Goal: Transaction & Acquisition: Download file/media

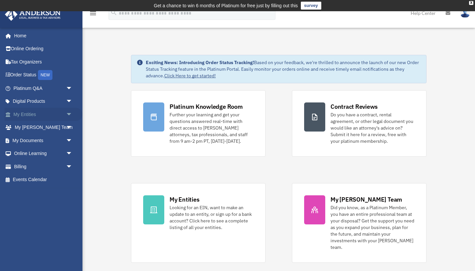
click at [36, 115] on link "My Entities arrow_drop_down" at bounding box center [44, 114] width 78 height 13
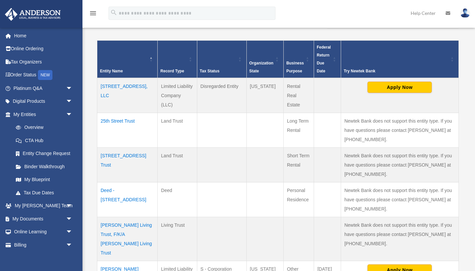
scroll to position [139, 0]
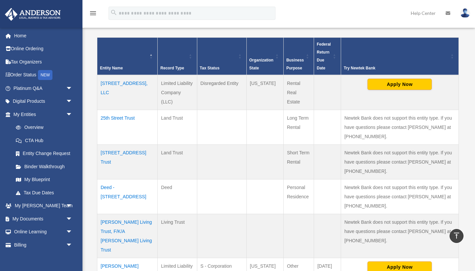
click at [134, 150] on td "[STREET_ADDRESS] Trust" at bounding box center [127, 161] width 60 height 35
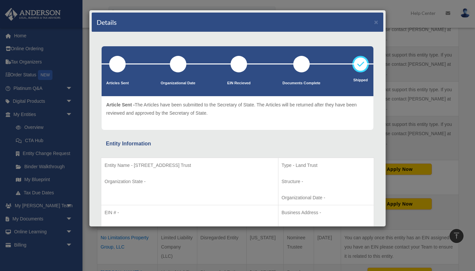
scroll to position [0, 0]
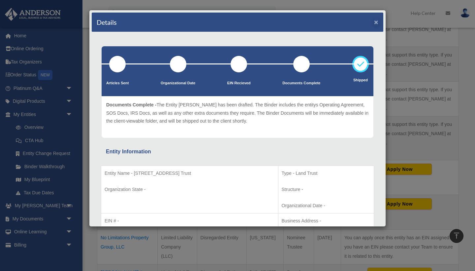
click at [375, 21] on button "×" at bounding box center [376, 21] width 4 height 7
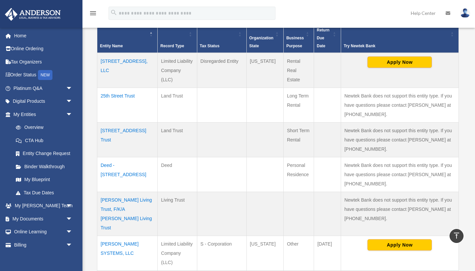
scroll to position [156, 0]
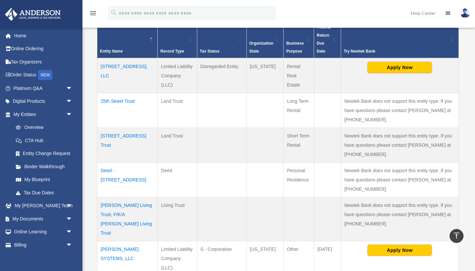
click at [135, 135] on td "[STREET_ADDRESS] Trust" at bounding box center [127, 144] width 60 height 35
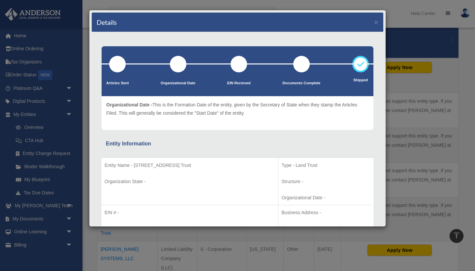
scroll to position [0, 0]
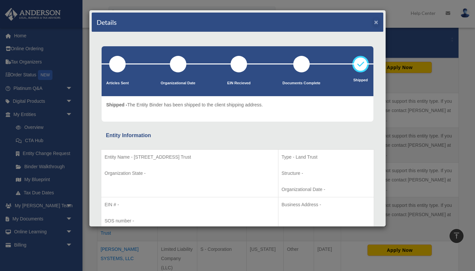
click at [378, 24] on button "×" at bounding box center [376, 21] width 4 height 7
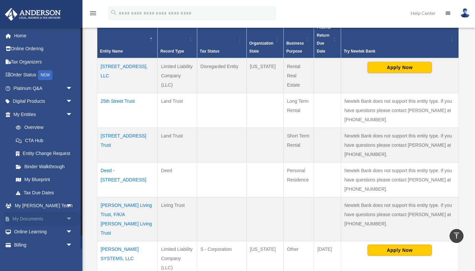
click at [32, 216] on link "My Documents arrow_drop_down" at bounding box center [44, 218] width 78 height 13
click at [69, 216] on span "arrow_drop_down" at bounding box center [72, 219] width 13 height 14
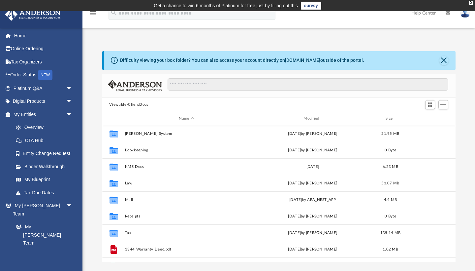
scroll to position [0, 0]
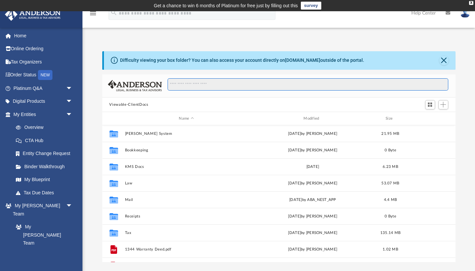
click at [337, 89] on input "Search files and folders" at bounding box center [308, 84] width 281 height 13
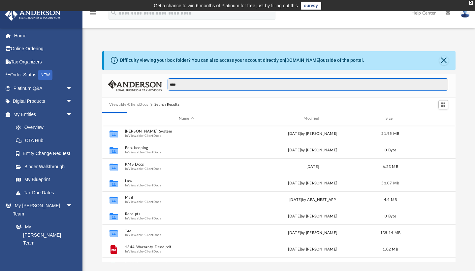
type input "****"
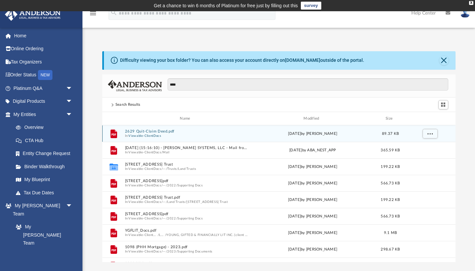
click at [148, 135] on button "Viewable-ClientDocs" at bounding box center [144, 136] width 33 height 4
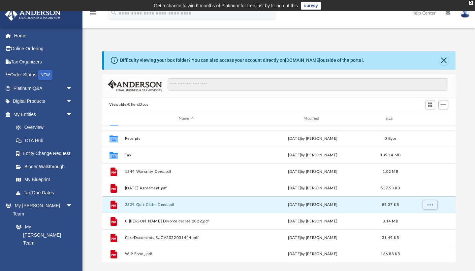
scroll to position [78, 0]
click at [161, 206] on button "2629 Quit-Claim Deed.pdf" at bounding box center [186, 204] width 123 height 4
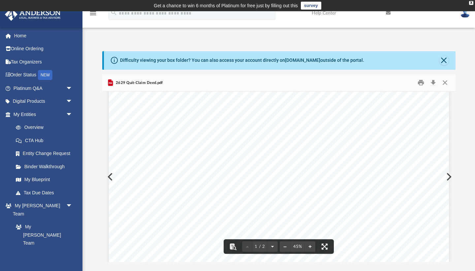
scroll to position [188, 0]
click at [434, 83] on button "Download" at bounding box center [434, 83] width 12 height 10
click at [448, 59] on button "Close" at bounding box center [444, 60] width 9 height 9
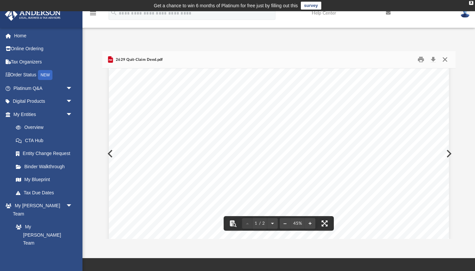
click at [445, 59] on button "Close" at bounding box center [445, 59] width 12 height 10
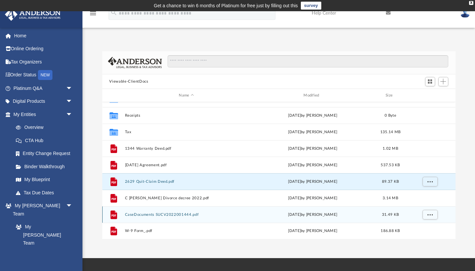
click at [163, 216] on button "CaseDocuments SUCV2022001444.pdf" at bounding box center [186, 214] width 123 height 4
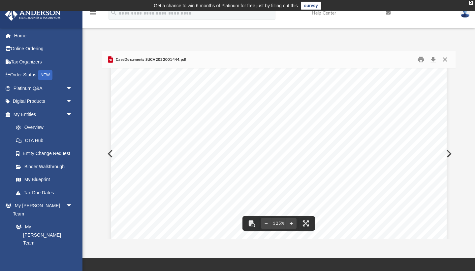
scroll to position [114, 0]
click at [446, 60] on button "Close" at bounding box center [445, 59] width 12 height 10
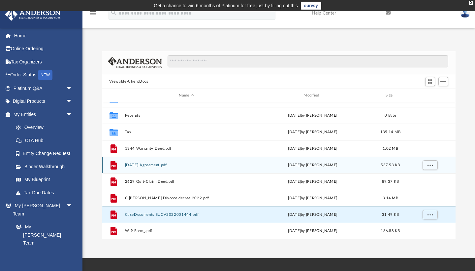
click at [160, 165] on button "[DATE] Agreement.pdf" at bounding box center [186, 165] width 123 height 4
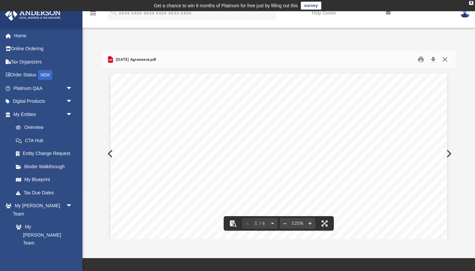
click at [450, 60] on button "Close" at bounding box center [445, 59] width 12 height 10
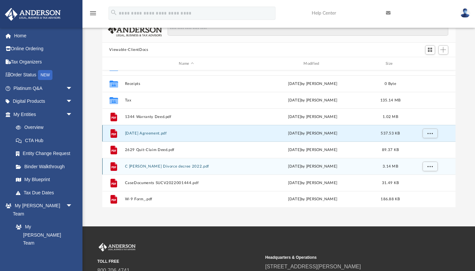
scroll to position [77, 0]
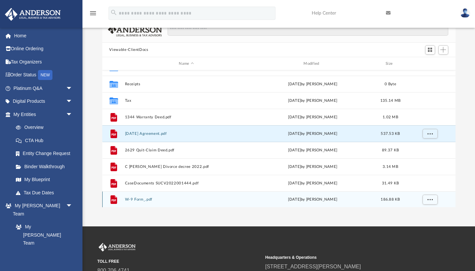
click at [147, 200] on button "W-9 Form_.pdf" at bounding box center [186, 199] width 123 height 4
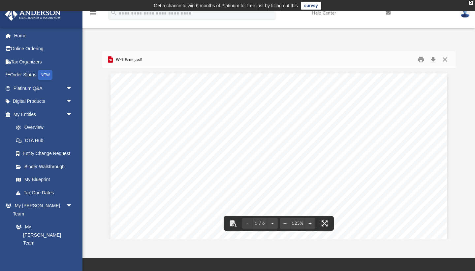
scroll to position [0, 0]
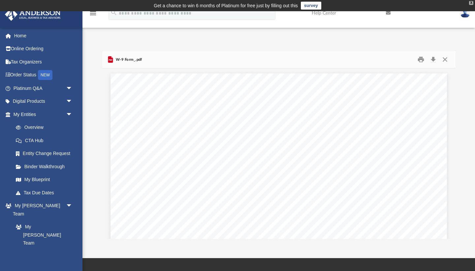
click at [470, 4] on div "X" at bounding box center [472, 3] width 4 height 4
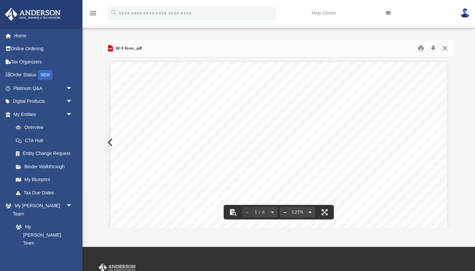
click at [445, 50] on button "Close" at bounding box center [445, 48] width 12 height 10
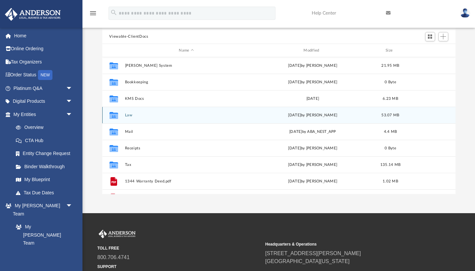
click at [131, 116] on button "Law" at bounding box center [186, 115] width 123 height 4
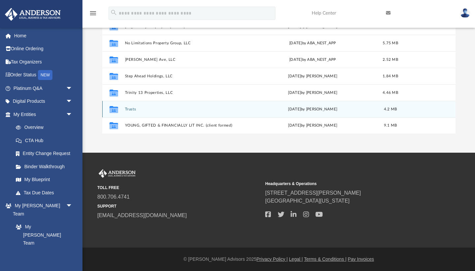
scroll to position [94, 0]
click at [131, 110] on button "Trusts" at bounding box center [186, 109] width 123 height 4
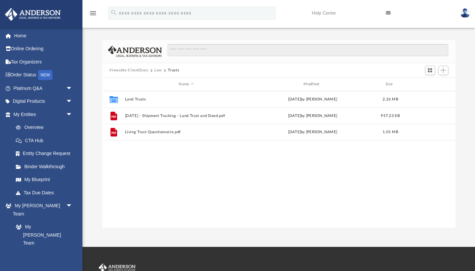
scroll to position [0, 0]
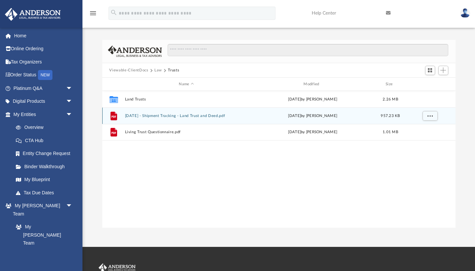
click at [169, 116] on button "[DATE] - Shipment Tracking - Land Trust and Deed.pdf" at bounding box center [186, 116] width 123 height 4
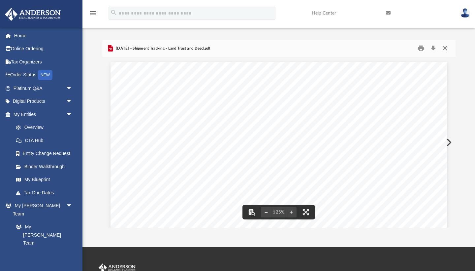
click at [443, 49] on button "Close" at bounding box center [445, 48] width 12 height 10
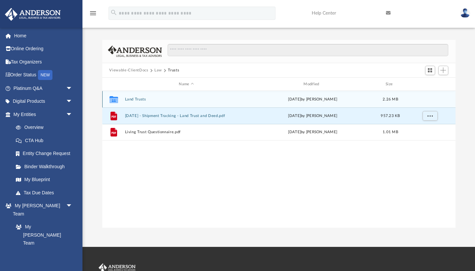
click at [138, 100] on button "Land Trusts" at bounding box center [186, 99] width 123 height 4
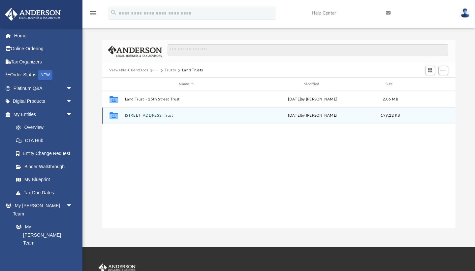
click at [146, 117] on button "[STREET_ADDRESS] Trust" at bounding box center [186, 116] width 123 height 4
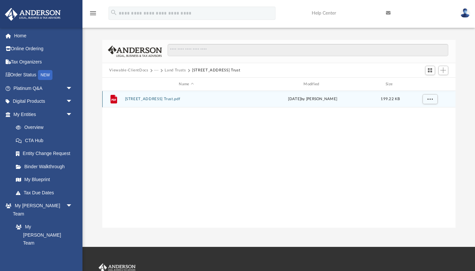
click at [151, 101] on button "[STREET_ADDRESS] Trust.pdf" at bounding box center [186, 99] width 123 height 4
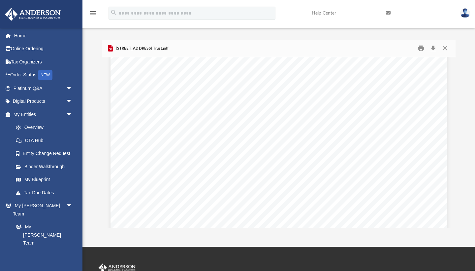
scroll to position [938, 0]
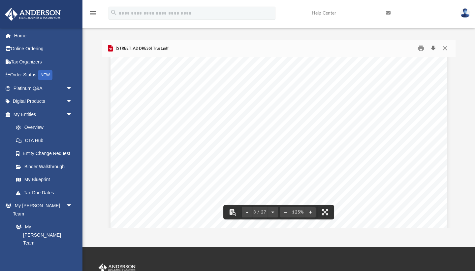
click at [437, 49] on button "Download" at bounding box center [434, 48] width 12 height 10
